Goal: Information Seeking & Learning: Learn about a topic

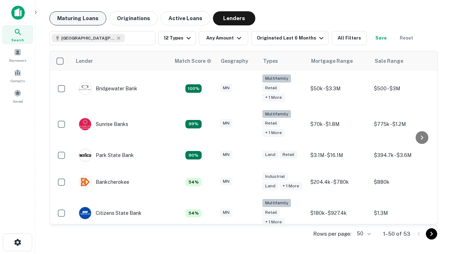
click at [78, 18] on button "Maturing Loans" at bounding box center [77, 18] width 57 height 14
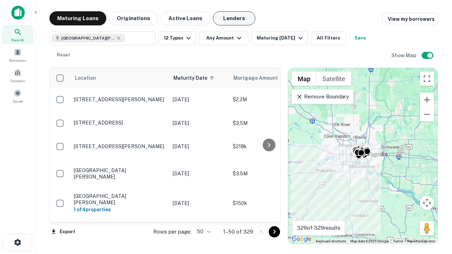
click at [234, 18] on button "Lenders" at bounding box center [234, 18] width 42 height 14
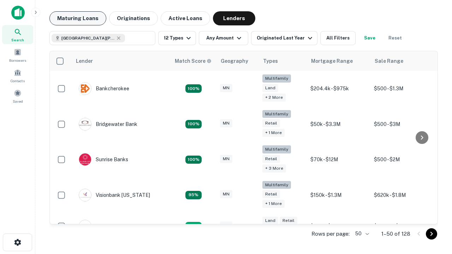
click at [78, 18] on button "Maturing Loans" at bounding box center [77, 18] width 57 height 14
